Goal: Information Seeking & Learning: Learn about a topic

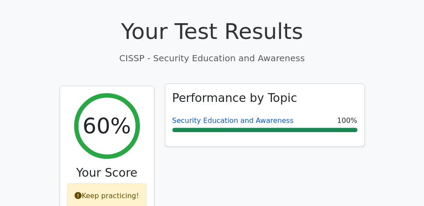
click at [196, 117] on link "Security Education and Awareness" at bounding box center [232, 121] width 121 height 8
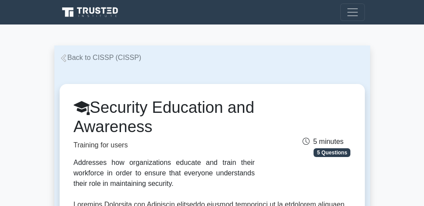
click at [102, 58] on link "Back to CISSP (CISSP)" at bounding box center [101, 57] width 82 height 7
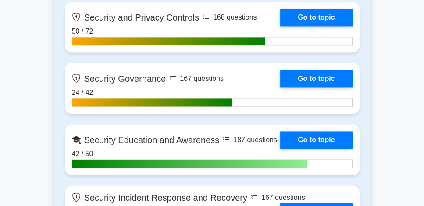
scroll to position [1202, 0]
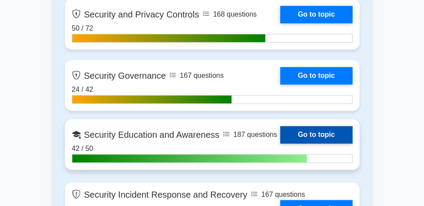
click at [304, 132] on link "Go to topic" at bounding box center [316, 135] width 72 height 18
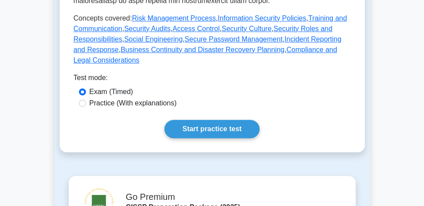
scroll to position [426, 0]
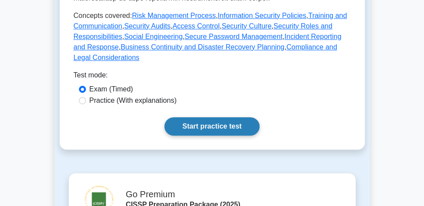
click at [213, 117] on link "Start practice test" at bounding box center [211, 126] width 95 height 18
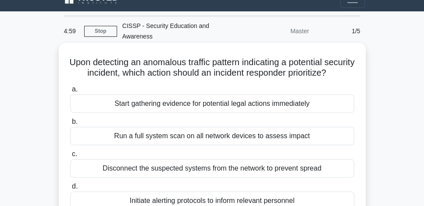
scroll to position [50, 0]
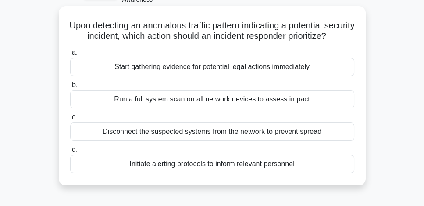
click at [240, 141] on div "Disconnect the suspected systems from the network to prevent spread" at bounding box center [212, 132] width 284 height 18
click at [70, 121] on input "c. Disconnect the suspected systems from the network to prevent spread" at bounding box center [70, 118] width 0 height 6
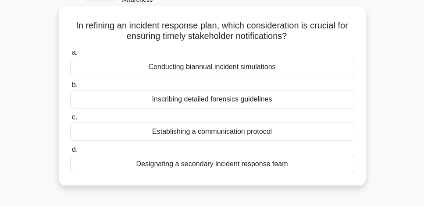
click at [265, 136] on div "Establishing a communication protocol" at bounding box center [212, 132] width 284 height 18
click at [70, 121] on input "c. Establishing a communication protocol" at bounding box center [70, 118] width 0 height 6
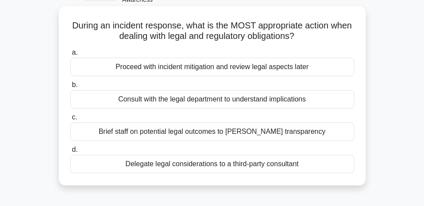
click at [205, 101] on div "Consult with the legal department to understand implications" at bounding box center [212, 99] width 284 height 18
click at [70, 88] on input "b. Consult with the legal department to understand implications" at bounding box center [70, 85] width 0 height 6
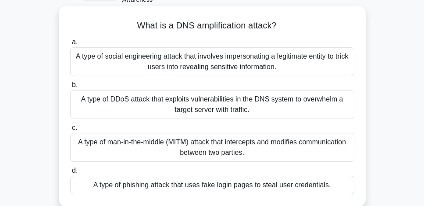
click at [332, 111] on div "A type of DDoS attack that exploits vulnerabilities in the DNS system to overwh…" at bounding box center [212, 104] width 284 height 29
click at [70, 88] on input "b. A type of DDoS attack that exploits vulnerabilities in the DNS system to ove…" at bounding box center [70, 85] width 0 height 6
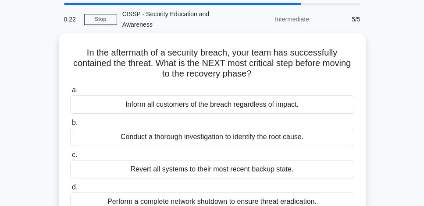
scroll to position [25, 0]
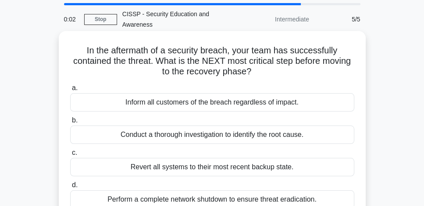
click at [292, 171] on div "Revert all systems to their most recent backup state." at bounding box center [212, 167] width 284 height 18
click at [70, 156] on input "c. Revert all systems to their most recent backup state." at bounding box center [70, 153] width 0 height 6
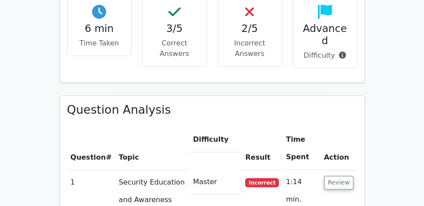
scroll to position [551, 0]
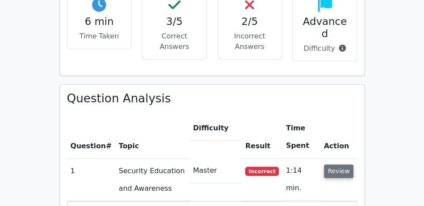
click at [331, 165] on button "Review" at bounding box center [339, 172] width 30 height 14
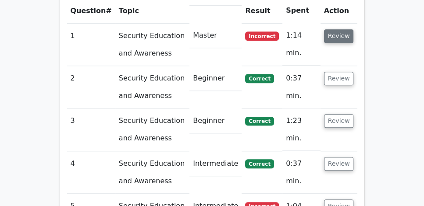
scroll to position [701, 0]
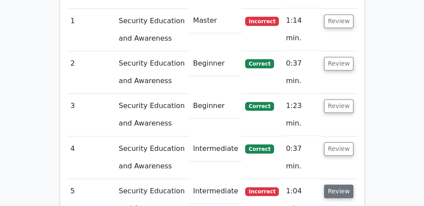
click at [343, 185] on button "Review" at bounding box center [339, 192] width 30 height 14
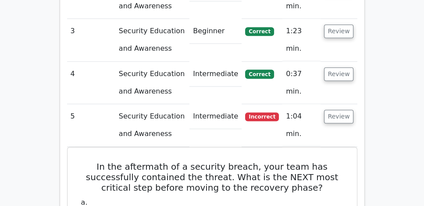
scroll to position [801, 0]
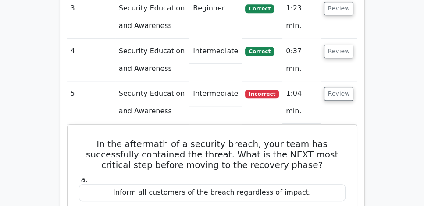
click at [396, 102] on main "Go Premium CISSP Preparation Package (2025) 5693 Superior-grade CISSP practice …" at bounding box center [212, 76] width 424 height 1705
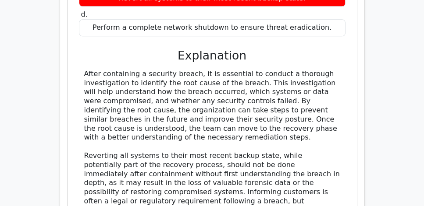
scroll to position [1052, 0]
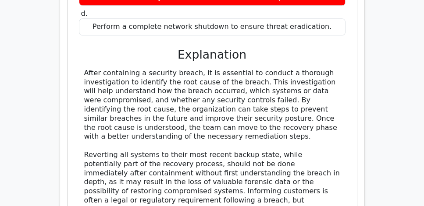
drag, startPoint x: 260, startPoint y: 111, endPoint x: 77, endPoint y: 46, distance: 194.1
click at [78, 46] on div "a. Inform all customers of the breach regardless of impact. b. Conduct a thorou…" at bounding box center [212, 98] width 268 height 358
click at [267, 112] on div "After containing a security breach, it is essential to conduct a thorough inves…" at bounding box center [212, 160] width 256 height 182
drag, startPoint x: 270, startPoint y: 112, endPoint x: 75, endPoint y: 48, distance: 205.0
click at [75, 48] on div "In the aftermath of a security breach, your team has successfully contained the…" at bounding box center [212, 78] width 282 height 410
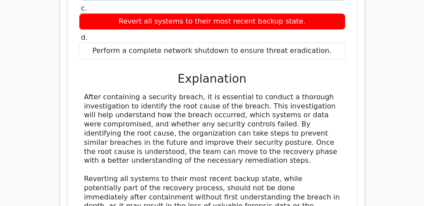
scroll to position [1027, 0]
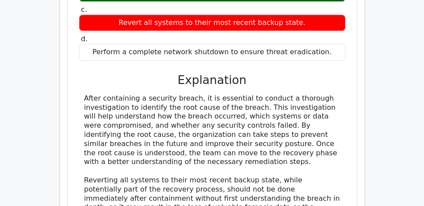
copy div "After containing a security breach, it is essential to conduct a thorough inves…"
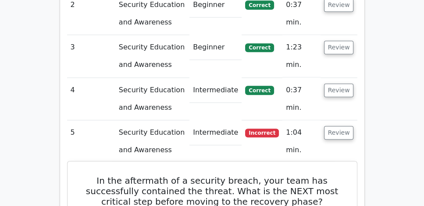
scroll to position [751, 0]
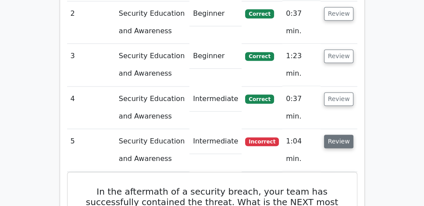
click at [340, 135] on button "Review" at bounding box center [339, 142] width 30 height 14
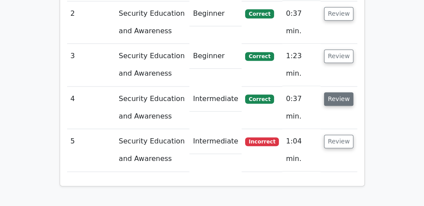
click at [337, 92] on button "Review" at bounding box center [339, 99] width 30 height 14
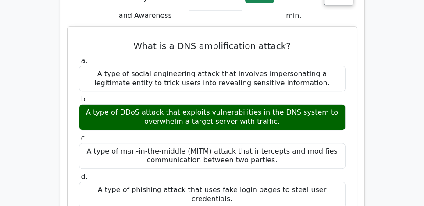
scroll to position [826, 0]
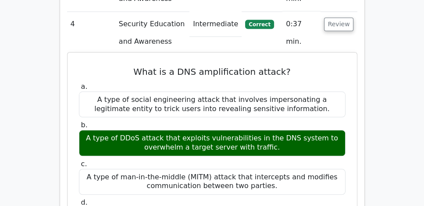
drag, startPoint x: 133, startPoint y: 45, endPoint x: 299, endPoint y: 126, distance: 184.5
copy div "What is a DNS amplification attack? a. A type of social engineering attack that…"
